Goal: Task Accomplishment & Management: Manage account settings

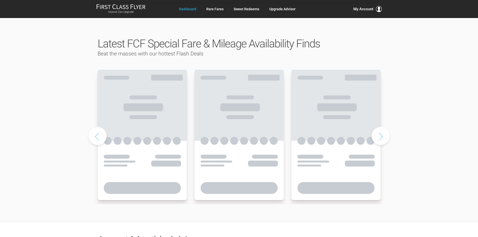
scroll to position [226, 0]
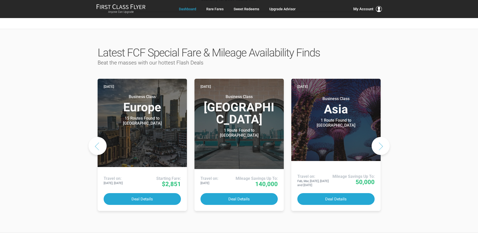
click at [379, 137] on button "Next slide" at bounding box center [381, 146] width 18 height 18
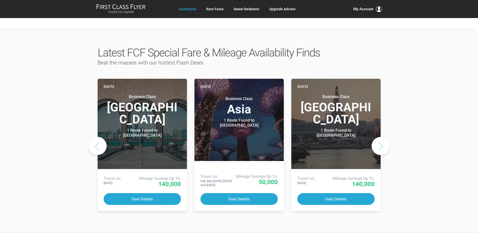
click at [378, 137] on button "Next slide" at bounding box center [381, 146] width 18 height 18
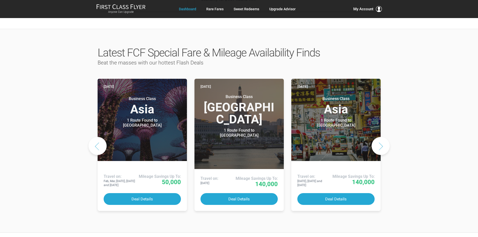
click at [378, 137] on button "Next slide" at bounding box center [381, 146] width 18 height 18
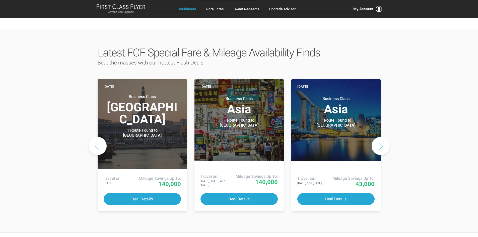
click at [378, 137] on button "Next slide" at bounding box center [381, 146] width 18 height 18
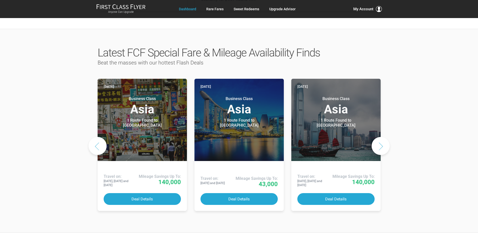
click at [378, 137] on button "Next slide" at bounding box center [381, 146] width 18 height 18
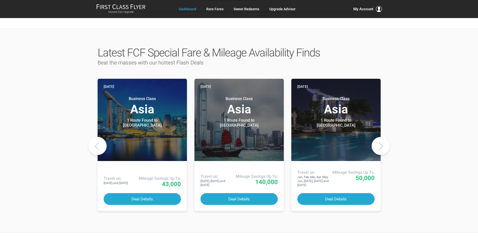
click at [378, 137] on button "Next slide" at bounding box center [381, 146] width 18 height 18
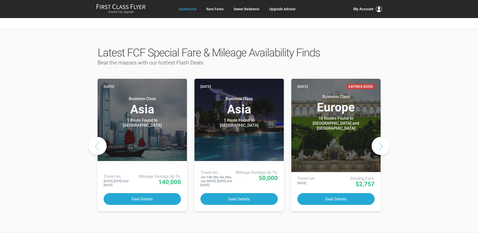
click at [378, 137] on button "Next slide" at bounding box center [381, 146] width 18 height 18
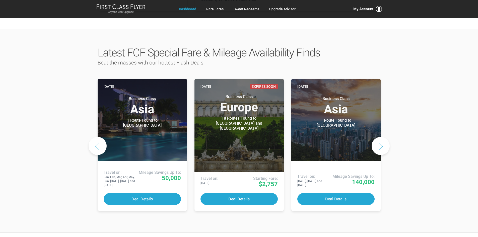
click at [378, 137] on button "Next slide" at bounding box center [381, 146] width 18 height 18
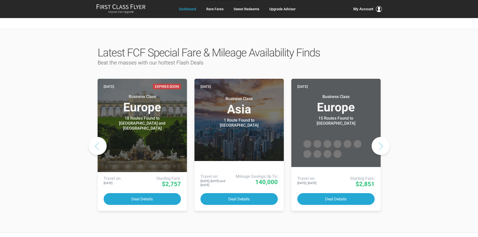
click at [378, 137] on button "Next slide" at bounding box center [381, 146] width 18 height 18
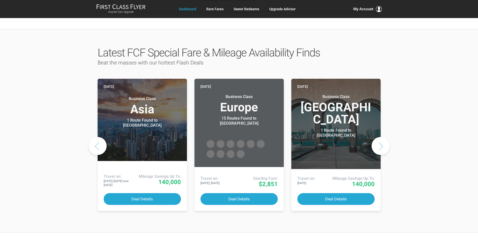
click at [378, 137] on button "Next slide" at bounding box center [381, 146] width 18 height 18
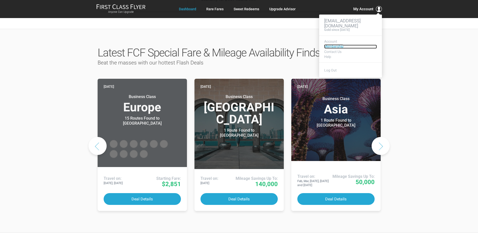
click at [332, 47] on link "Membership" at bounding box center [350, 47] width 53 height 4
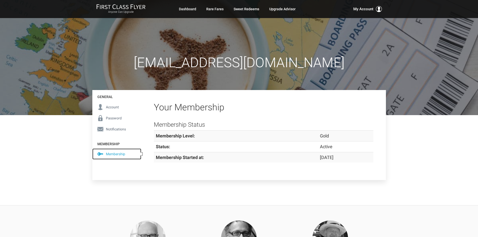
click at [110, 153] on span "Membership" at bounding box center [115, 154] width 19 height 6
click at [115, 154] on span "Membership" at bounding box center [115, 154] width 19 height 6
click at [113, 108] on span "Account" at bounding box center [112, 107] width 13 height 6
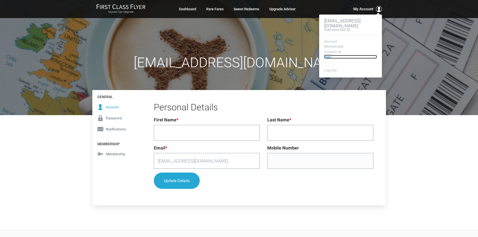
click at [328, 58] on link "Help" at bounding box center [350, 57] width 53 height 4
